Goal: Find specific page/section: Find specific page/section

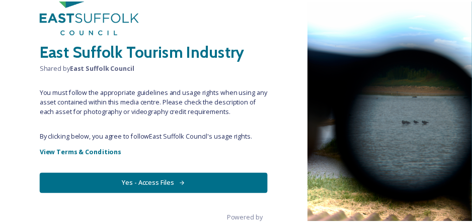
scroll to position [85, 0]
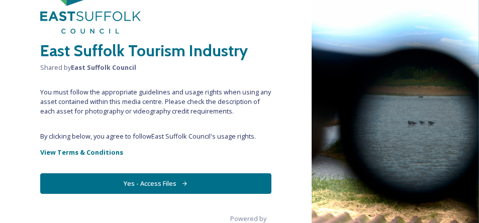
click at [205, 179] on button "Yes - Access Files" at bounding box center [155, 183] width 231 height 21
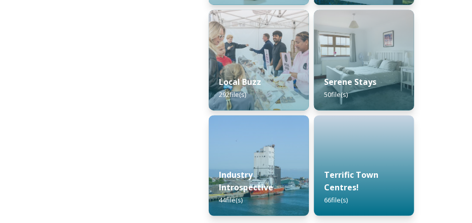
scroll to position [471, 0]
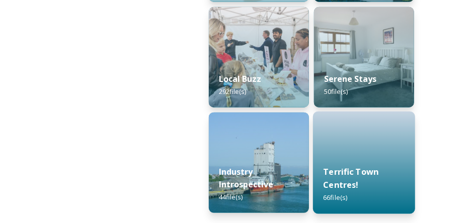
click at [380, 170] on div "Terrific Town Centres! 66 file(s)" at bounding box center [364, 185] width 102 height 58
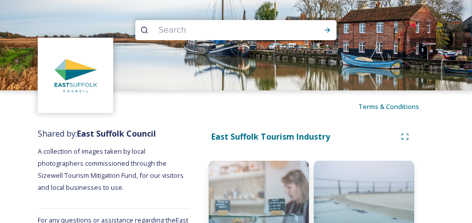
click at [175, 32] on input at bounding box center [222, 30] width 138 height 22
type input "[PERSON_NAME] market"
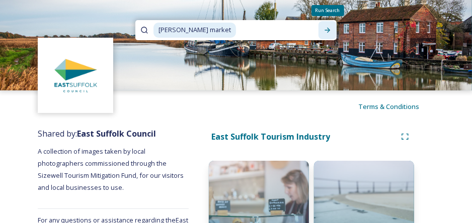
click at [330, 30] on icon at bounding box center [327, 30] width 8 height 8
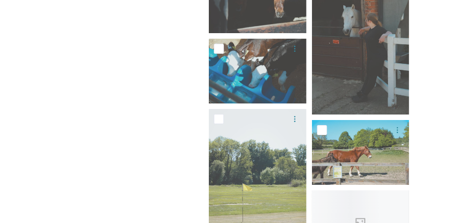
scroll to position [4891, 0]
